Goal: Information Seeking & Learning: Learn about a topic

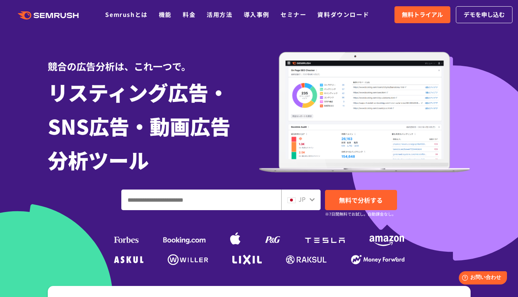
click at [373, 203] on span "無料で分析する" at bounding box center [361, 199] width 44 height 9
click at [165, 13] on link "機能" at bounding box center [165, 14] width 13 height 9
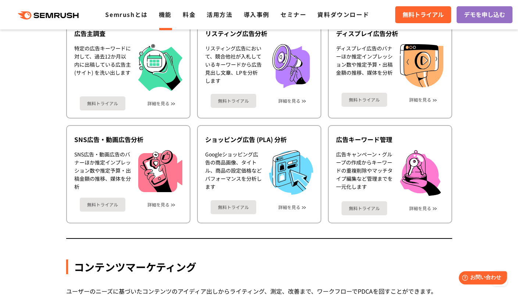
scroll to position [655, 0]
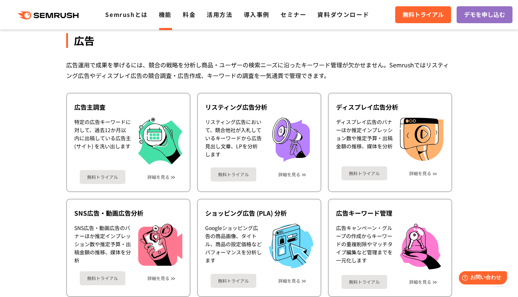
click at [292, 175] on link "詳細を見る" at bounding box center [289, 174] width 22 height 5
